Goal: Find specific page/section: Find specific page/section

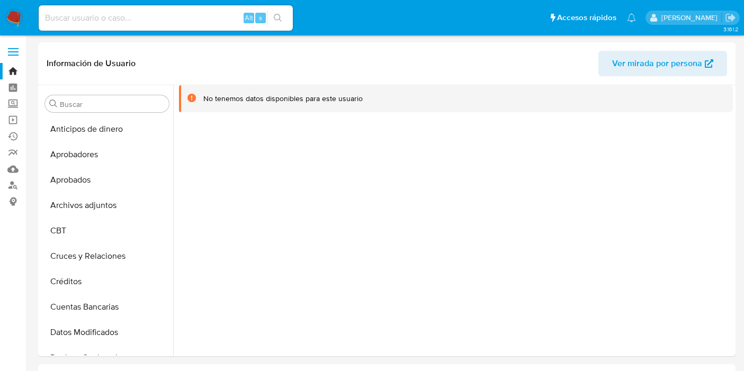
select select "10"
click at [94, 18] on input at bounding box center [166, 18] width 254 height 14
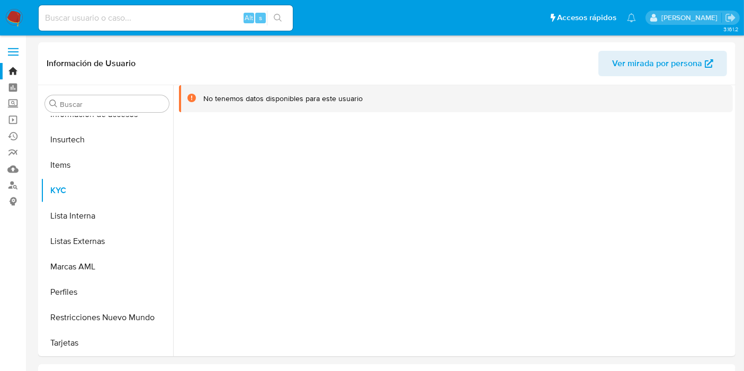
paste input "1497967749"
click at [288, 20] on button "search-icon" at bounding box center [278, 18] width 22 height 15
click at [59, 14] on input "1497967749" at bounding box center [166, 18] width 254 height 14
paste input "359184967"
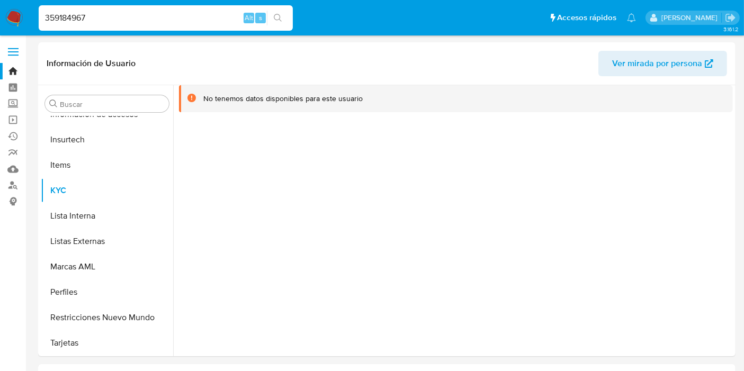
type input "359184967"
click at [285, 20] on button "search-icon" at bounding box center [278, 18] width 22 height 15
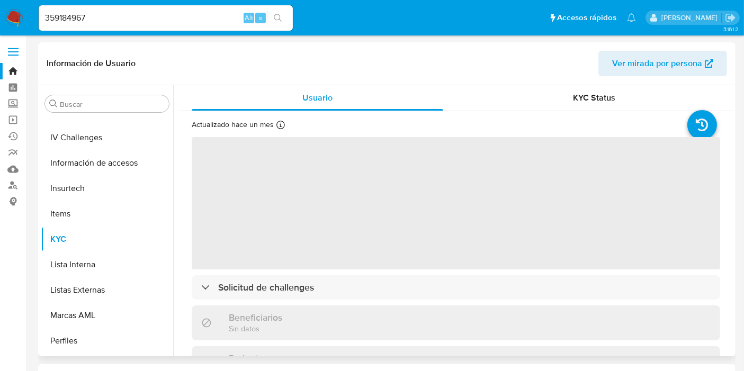
scroll to position [498, 0]
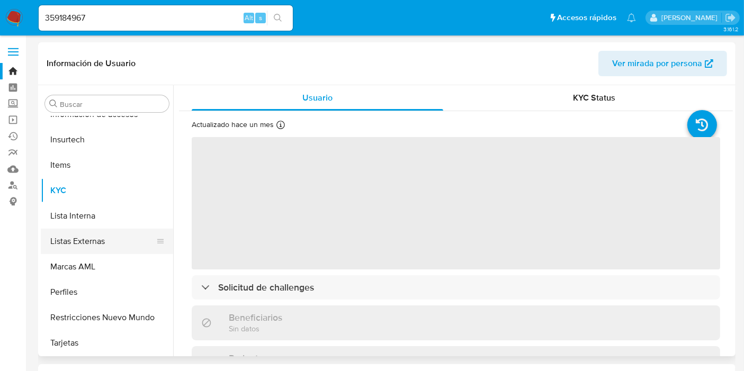
select select "10"
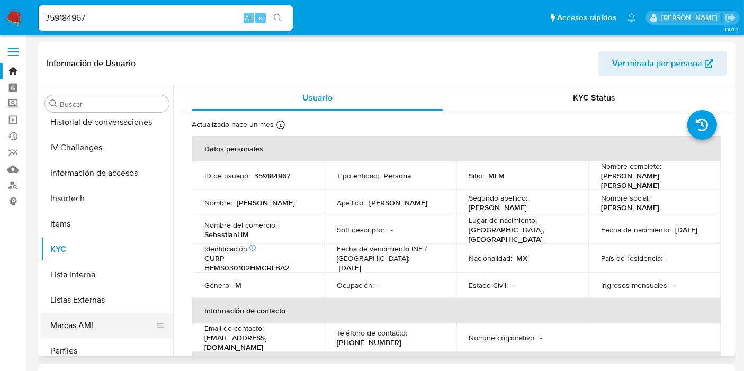
scroll to position [380, 0]
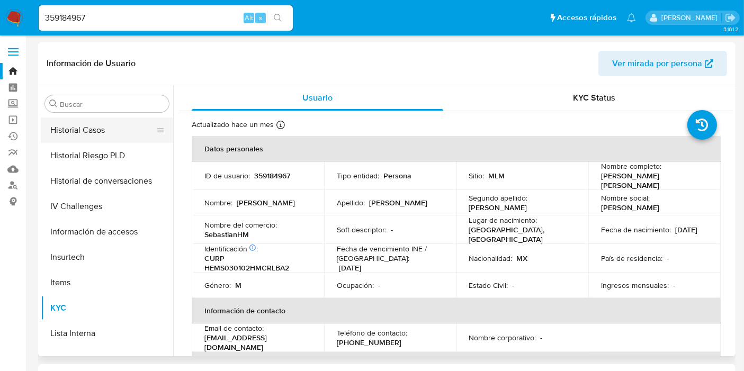
click at [87, 135] on button "Historial Casos" at bounding box center [103, 130] width 124 height 25
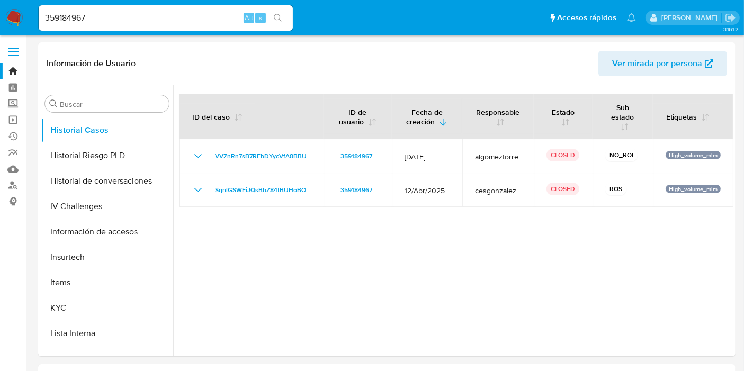
click at [78, 6] on div "359184967 Alt s" at bounding box center [166, 17] width 254 height 25
click at [73, 17] on input "359184967" at bounding box center [166, 18] width 254 height 14
paste input "265817154"
type input "265817154"
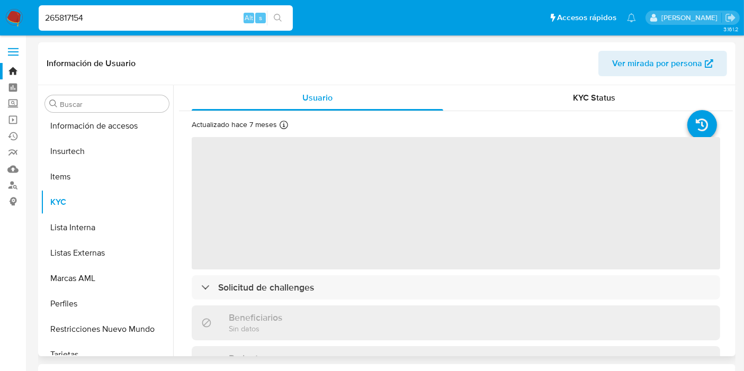
scroll to position [498, 0]
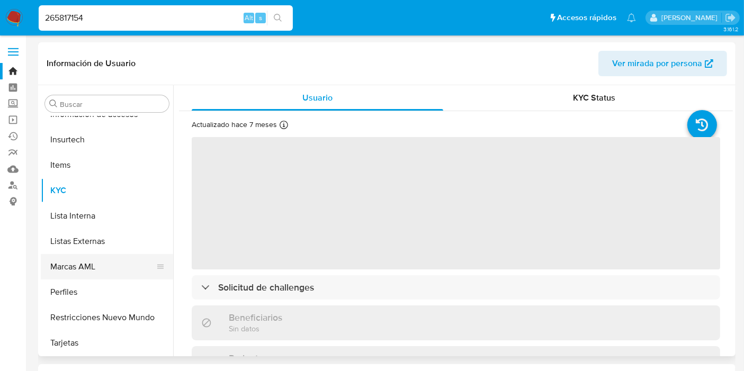
select select "10"
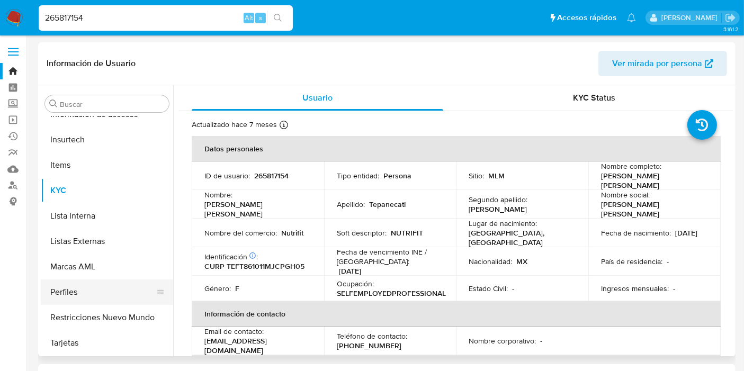
scroll to position [380, 0]
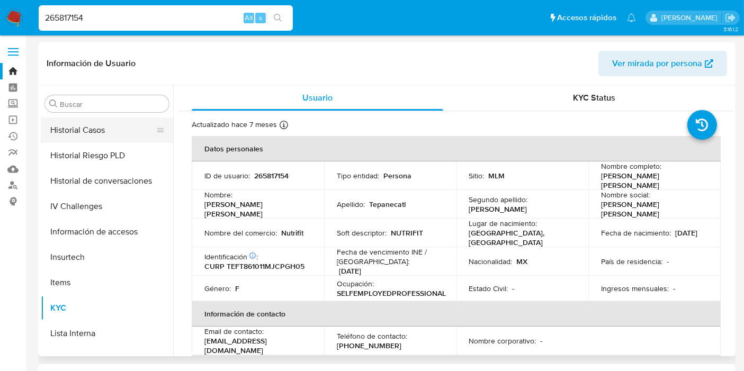
click at [98, 137] on button "Historial Casos" at bounding box center [103, 130] width 124 height 25
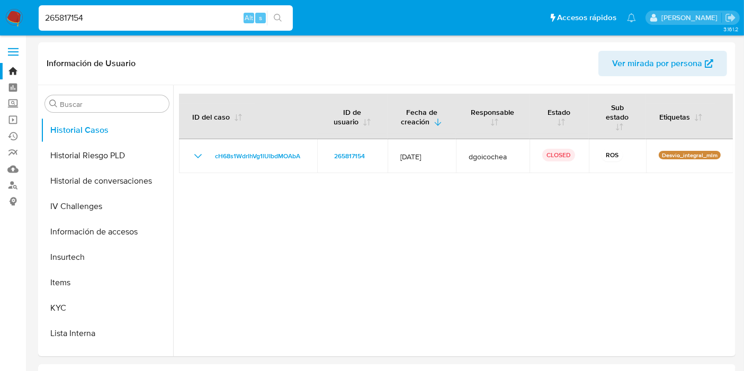
click at [75, 12] on input "265817154" at bounding box center [166, 18] width 254 height 14
paste input "92250136"
type input "92250136"
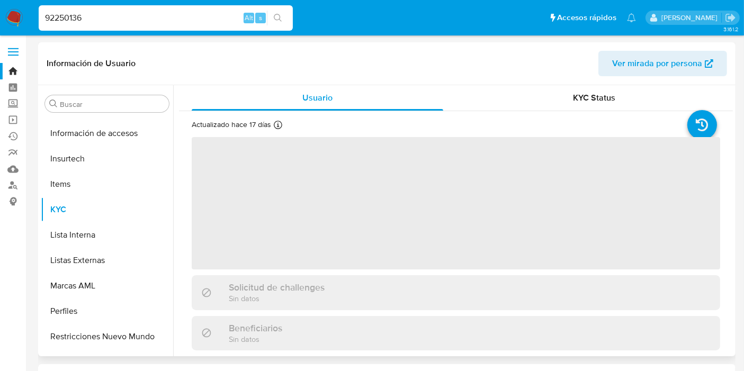
scroll to position [498, 0]
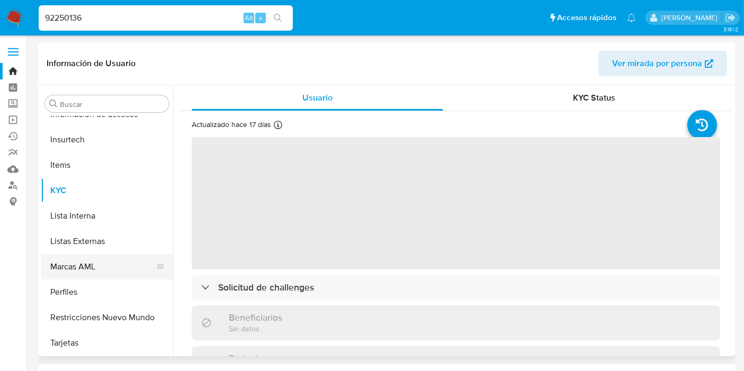
select select "10"
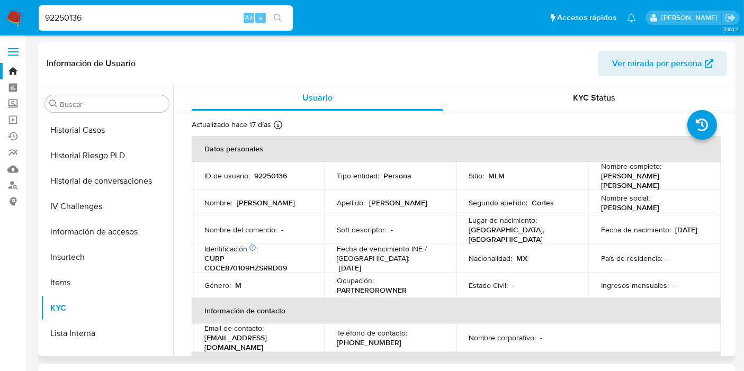
click at [98, 184] on button "Historial de conversaciones" at bounding box center [107, 180] width 132 height 25
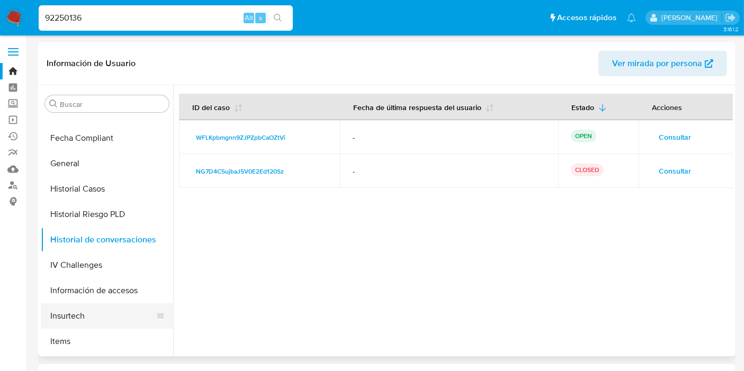
scroll to position [263, 0]
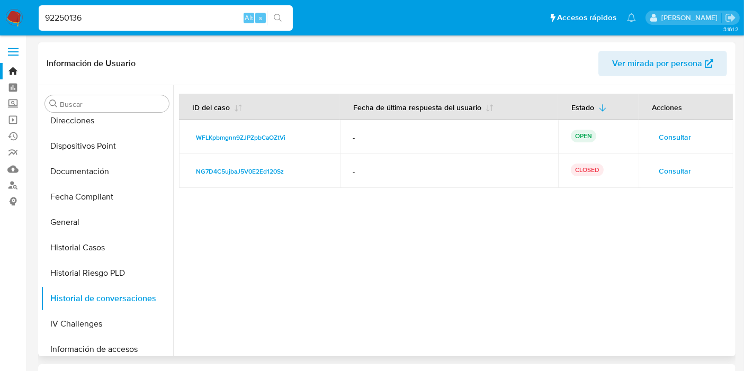
drag, startPoint x: 104, startPoint y: 246, endPoint x: 213, endPoint y: 329, distance: 136.8
click at [104, 245] on button "Historial Casos" at bounding box center [107, 247] width 132 height 25
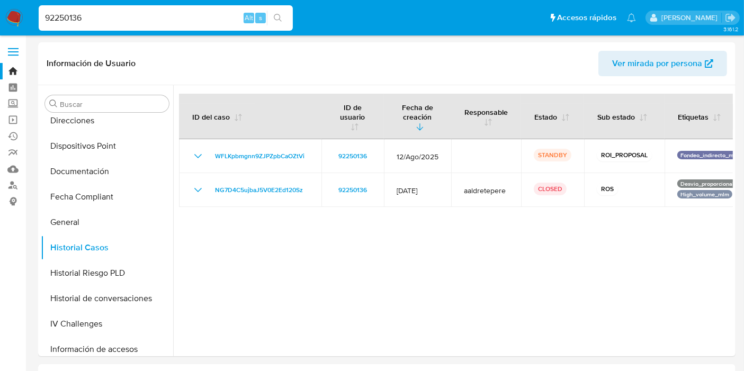
click at [70, 18] on input "92250136" at bounding box center [166, 18] width 254 height 14
paste input "1910088521"
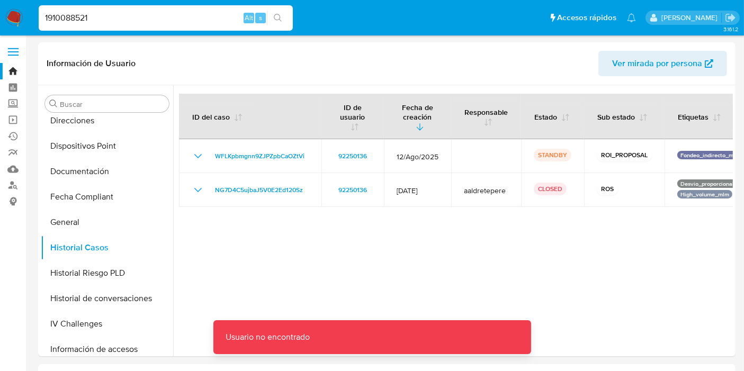
click at [110, 20] on input "1910088521" at bounding box center [166, 18] width 254 height 14
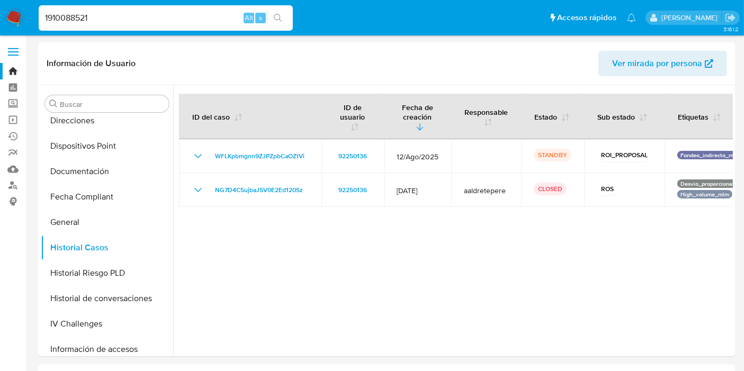
type input "1910088521"
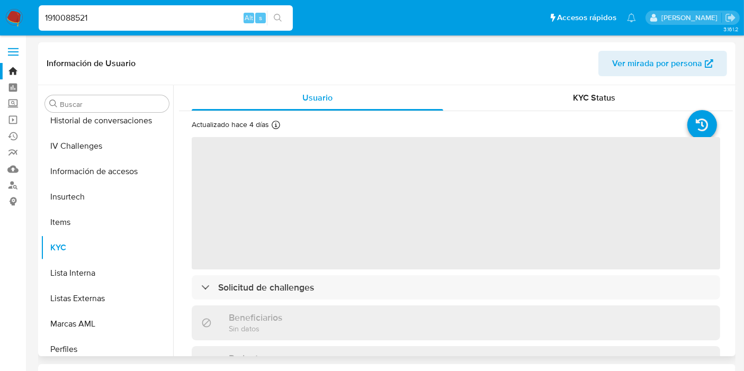
scroll to position [498, 0]
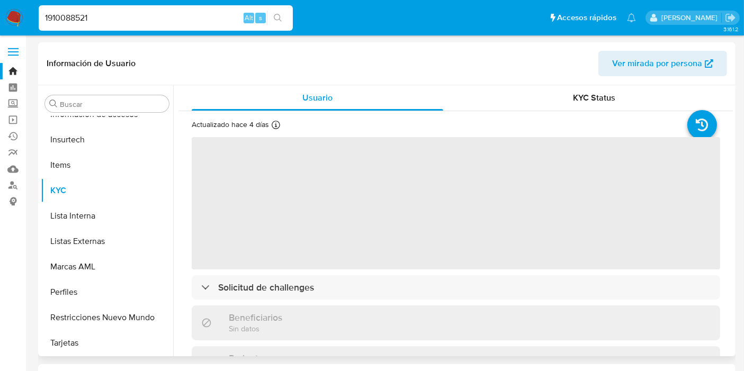
select select "10"
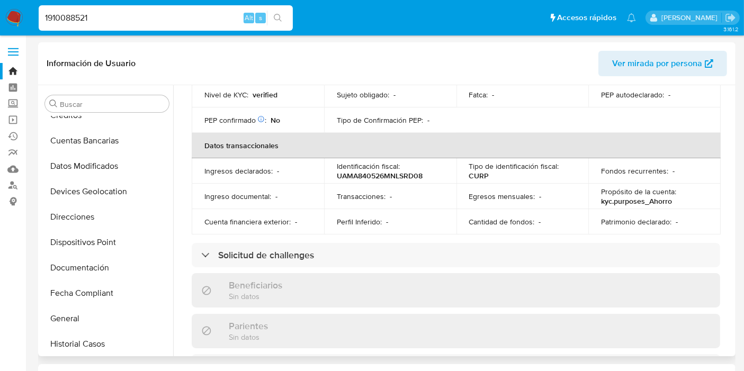
scroll to position [145, 0]
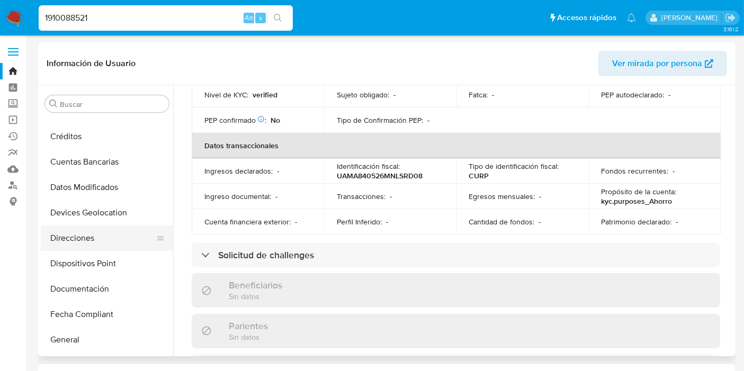
click at [92, 239] on button "Direcciones" at bounding box center [103, 238] width 124 height 25
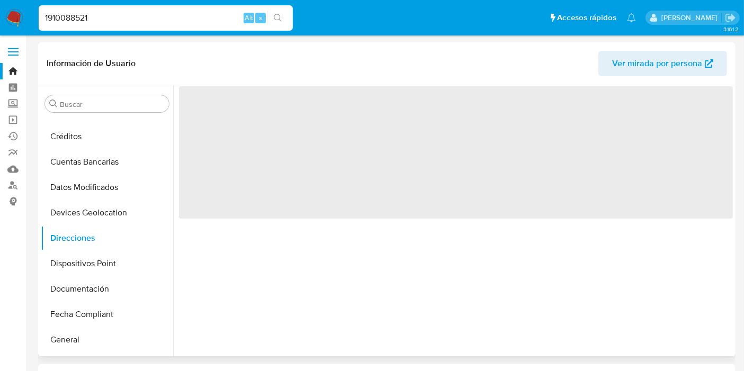
scroll to position [0, 0]
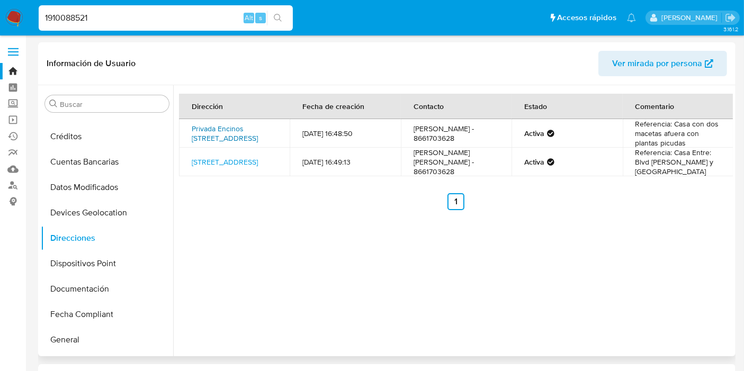
click at [243, 128] on link "Privada Encinos [STREET_ADDRESS]" at bounding box center [225, 133] width 66 height 20
